Goal: Check status

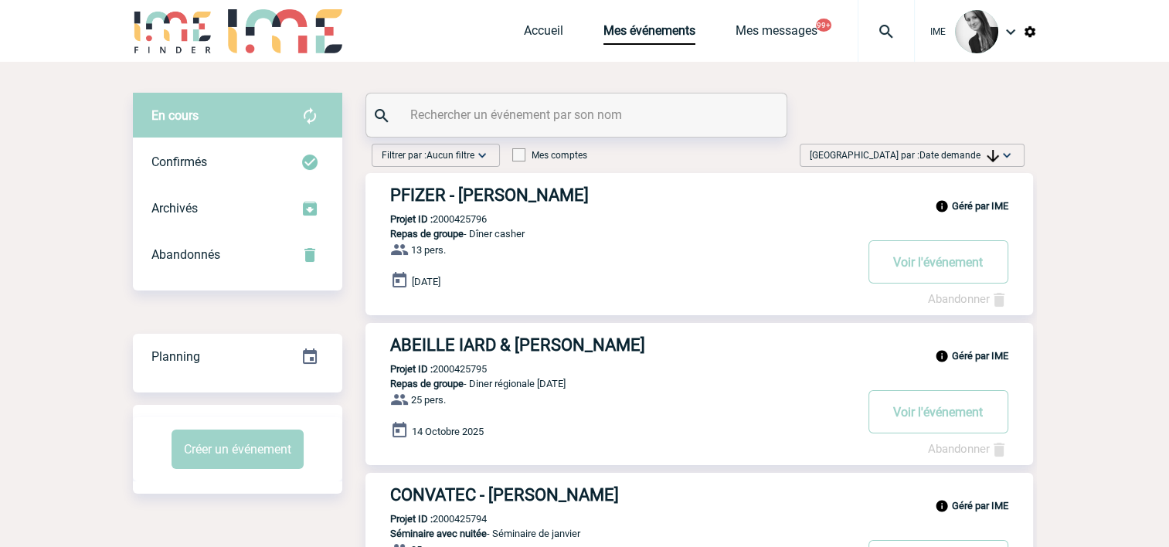
click at [550, 101] on div at bounding box center [576, 114] width 420 height 43
drag, startPoint x: 552, startPoint y: 117, endPoint x: 559, endPoint y: 112, distance: 8.4
click at [552, 117] on input "text" at bounding box center [578, 115] width 344 height 22
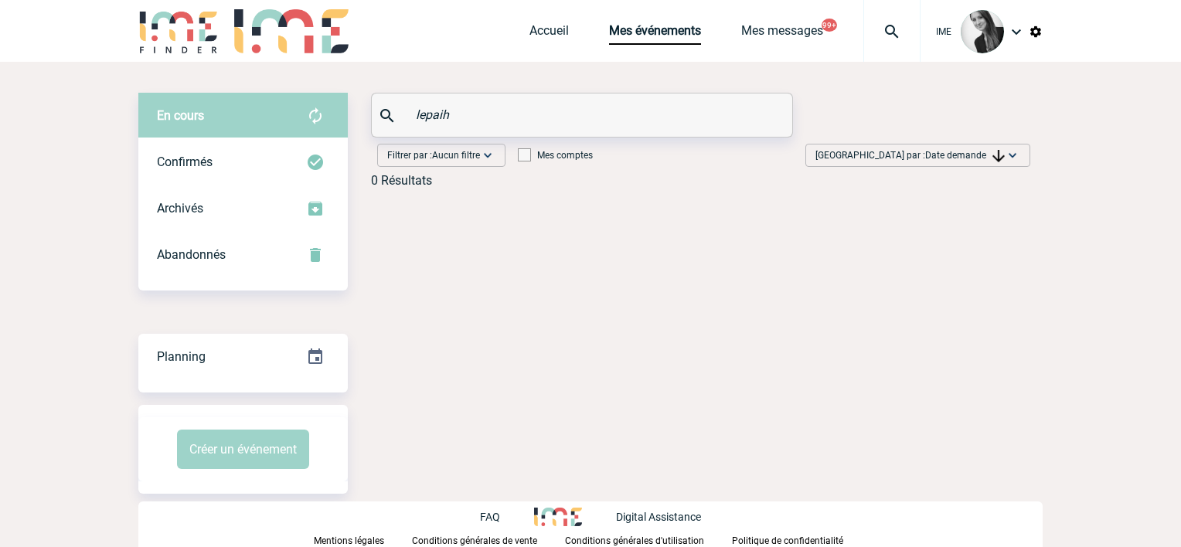
drag, startPoint x: 475, startPoint y: 119, endPoint x: 346, endPoint y: 122, distance: 129.1
click at [346, 122] on div "En cours En cours Confirmés Archivés Abandonnés En cours Confirmés Archivés Aba…" at bounding box center [590, 146] width 904 height 107
click at [496, 105] on input "lepaih" at bounding box center [584, 115] width 344 height 22
drag, startPoint x: 448, startPoint y: 116, endPoint x: 332, endPoint y: 114, distance: 115.9
click at [321, 107] on div "En cours En cours Confirmés Archivés Abandonnés En cours Confirmés Archivés Aba…" at bounding box center [590, 146] width 904 height 107
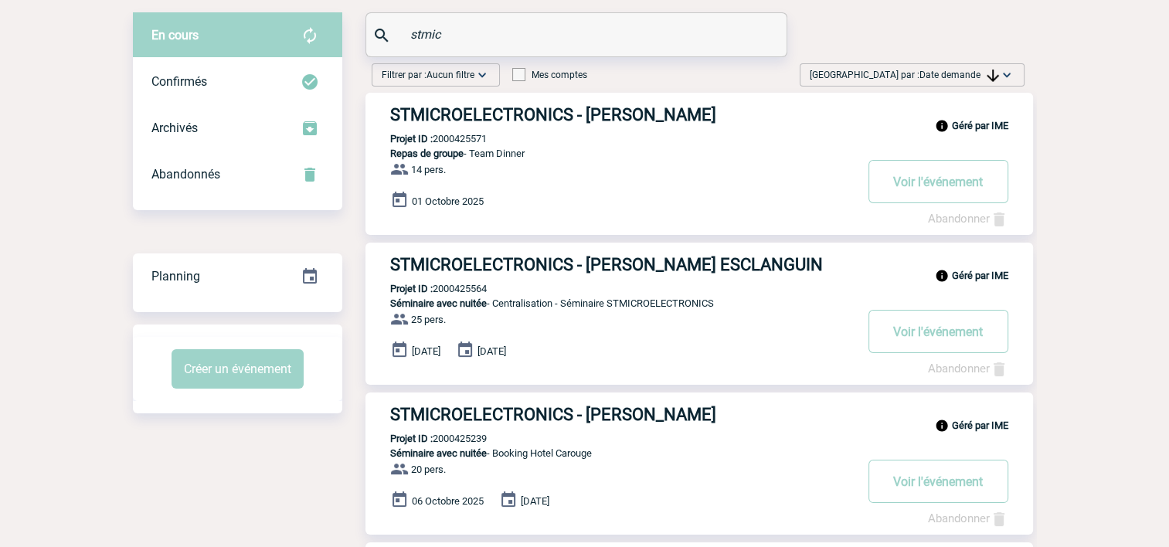
scroll to position [77, 0]
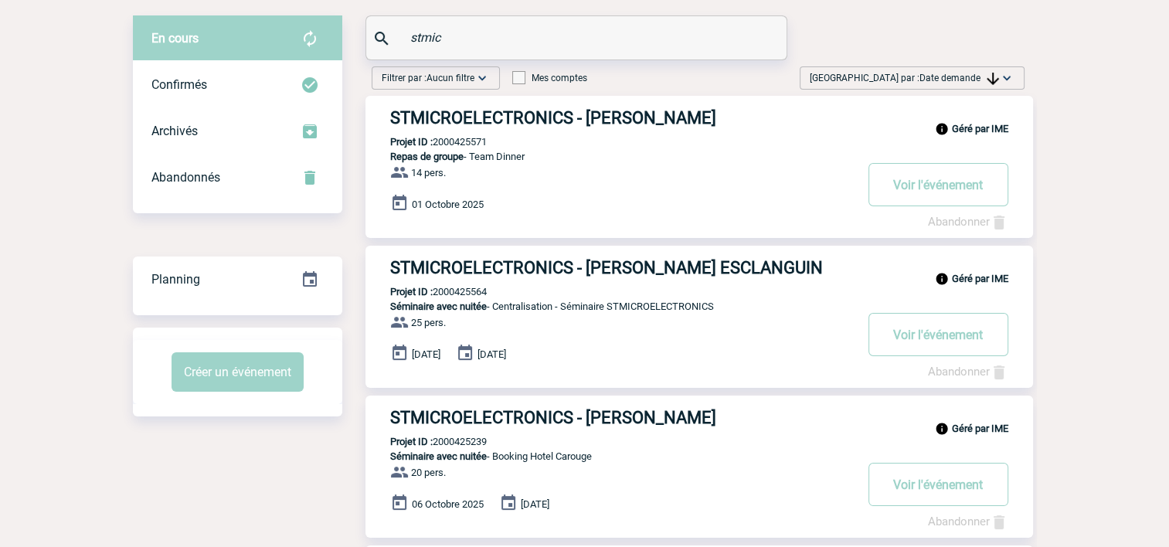
type input "stmic"
click at [628, 270] on h3 "STMICROELECTRONICS - Magali ESCLANGUIN" at bounding box center [622, 267] width 464 height 19
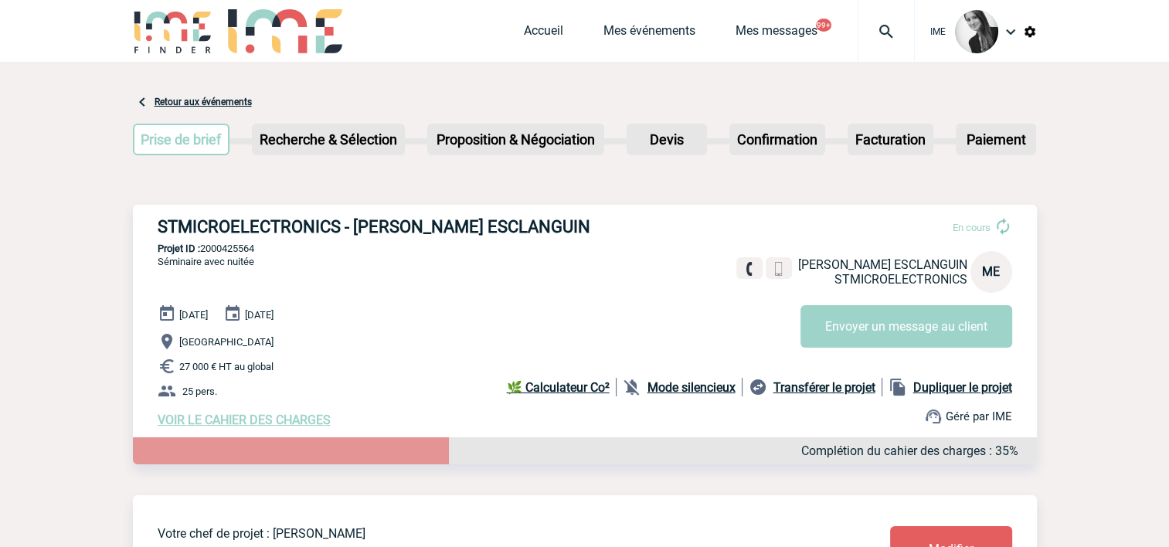
click at [250, 251] on p "Projet ID : 2000425564" at bounding box center [585, 249] width 904 height 12
copy p "2000425564"
